Goal: Complete application form

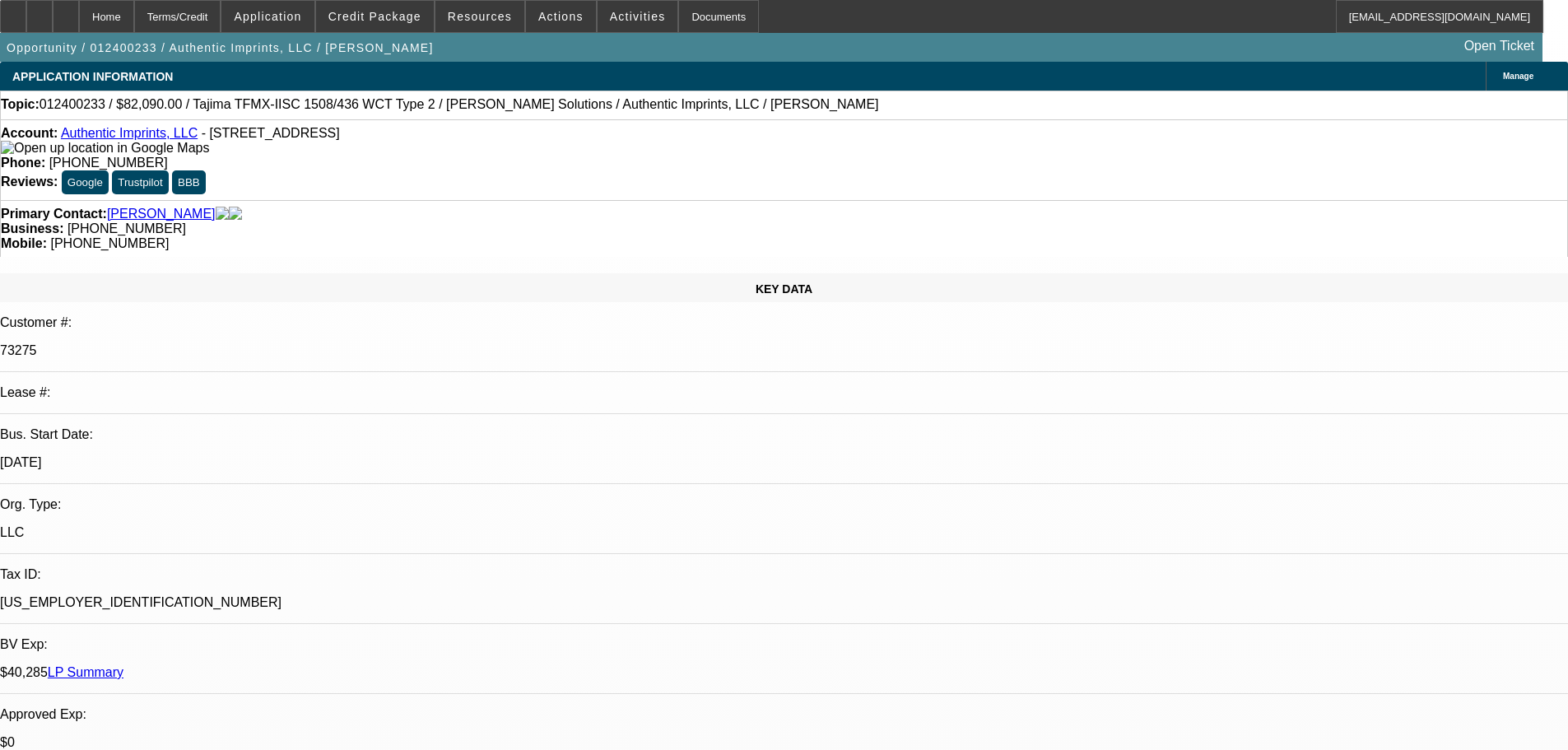
select select "0"
select select "2"
select select "0"
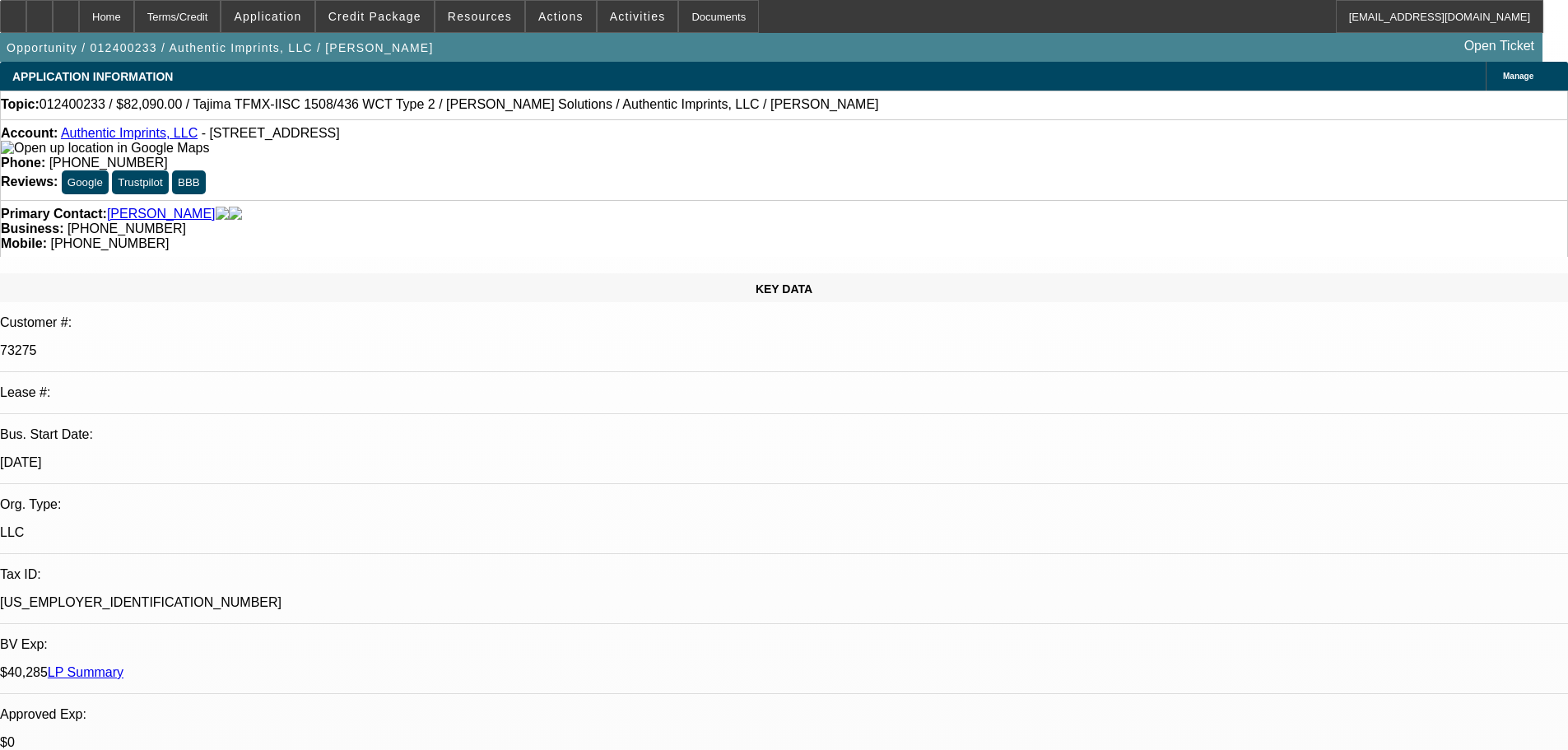
select select "0"
select select "2"
select select "0"
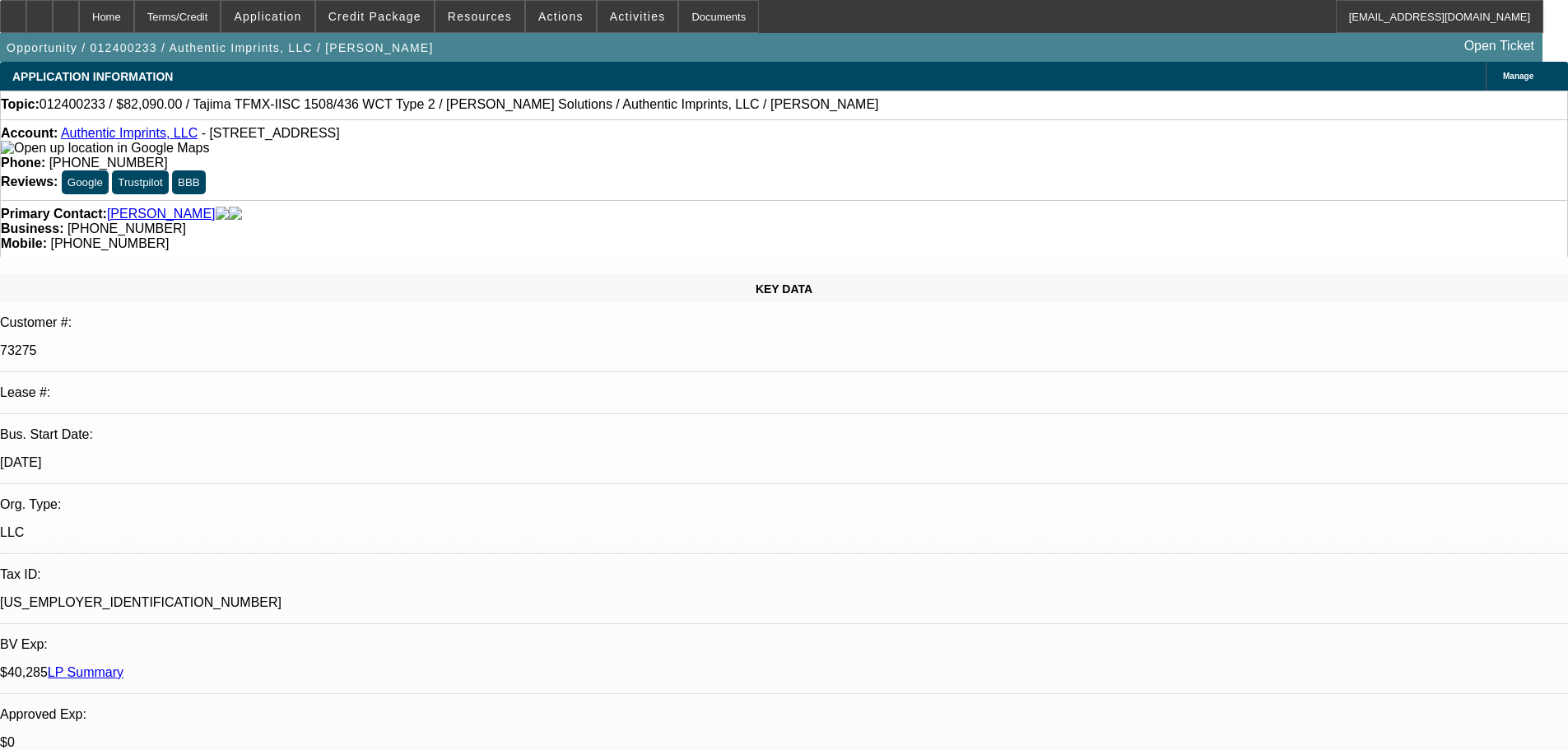
select select "0"
select select "2"
select select "0"
select select "0.1"
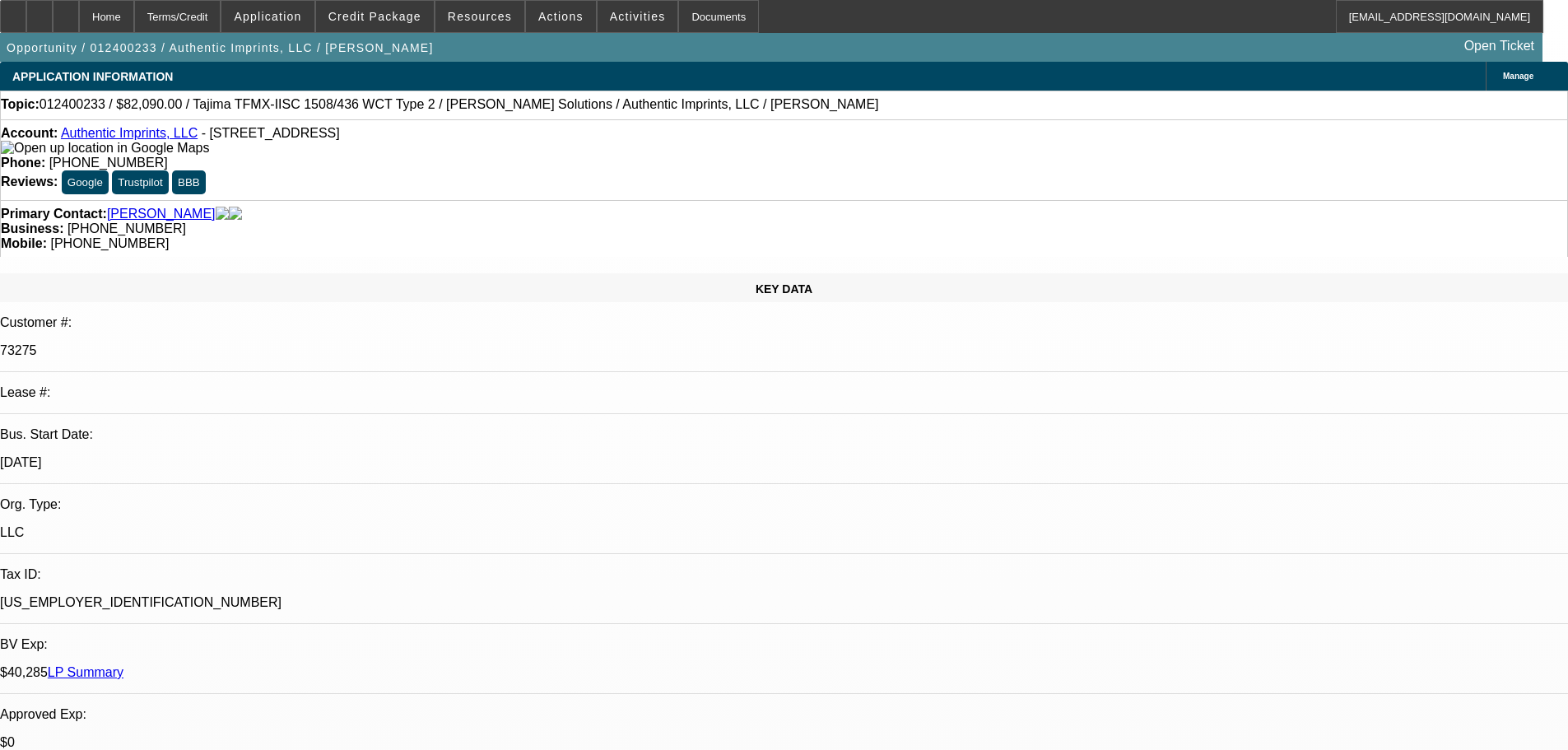
select select "4"
